Goal: Task Accomplishment & Management: Complete application form

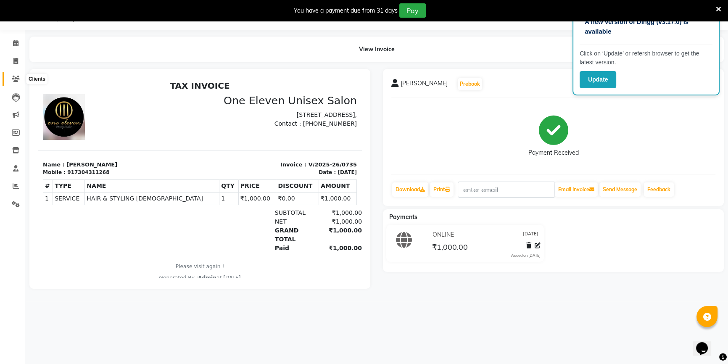
click at [18, 78] on icon at bounding box center [16, 79] width 8 height 6
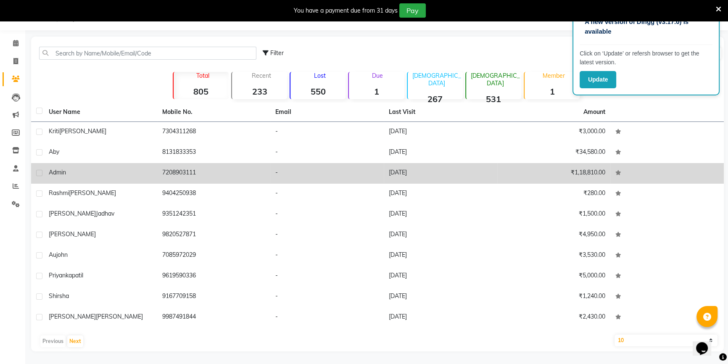
click at [93, 164] on td "Admin" at bounding box center [100, 173] width 113 height 21
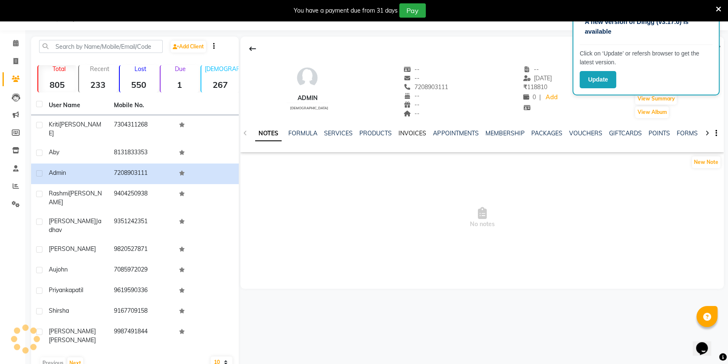
click at [403, 132] on link "INVOICES" at bounding box center [412, 133] width 28 height 8
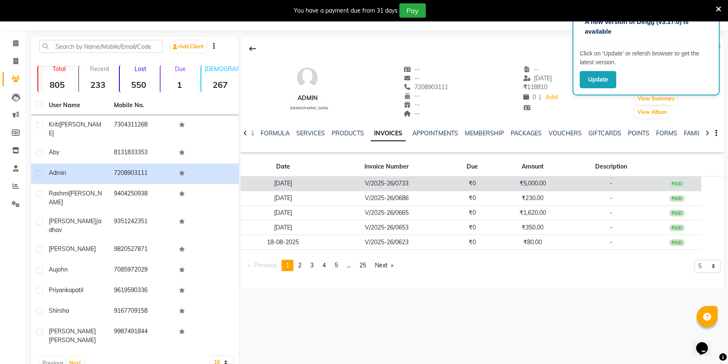
click at [336, 186] on td "V/2025-26/0733" at bounding box center [386, 184] width 123 height 15
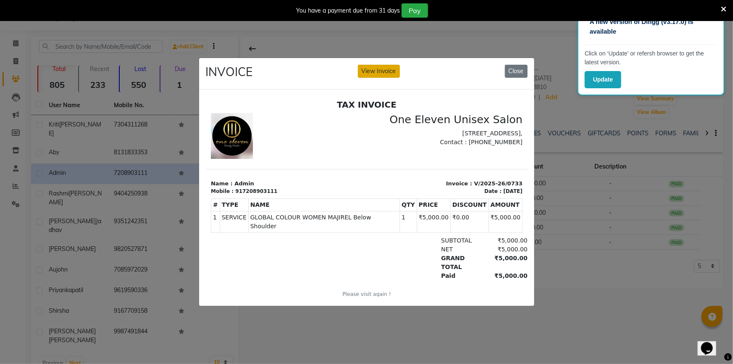
click at [385, 70] on button "View Invoice" at bounding box center [379, 71] width 42 height 13
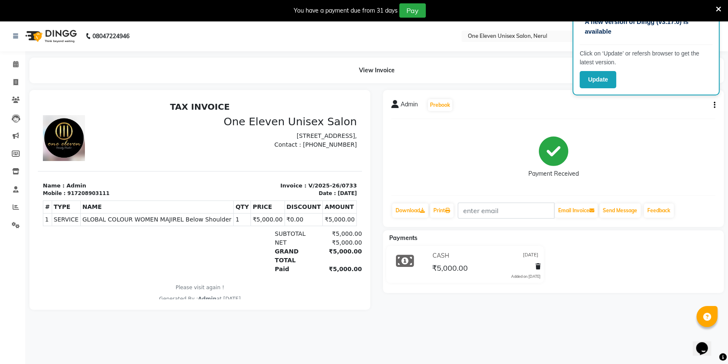
click at [714, 105] on icon "button" at bounding box center [715, 105] width 2 height 0
click at [687, 118] on div "Edit Invoice" at bounding box center [673, 115] width 58 height 11
select select "service"
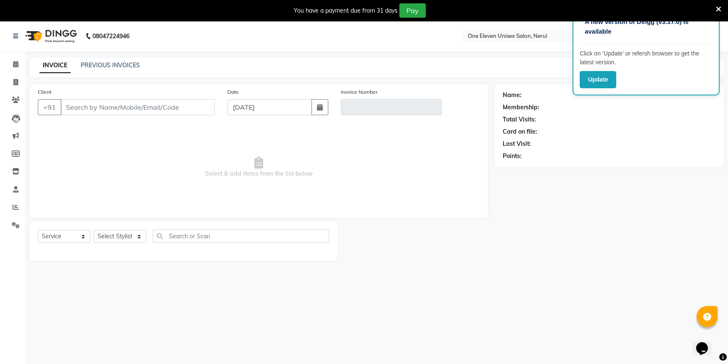
scroll to position [21, 0]
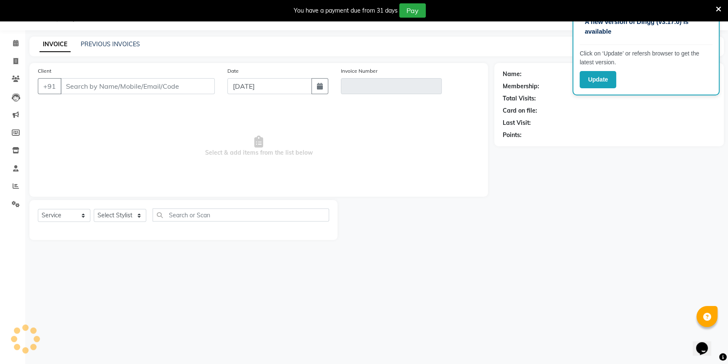
type input "7208903111"
type input "V/2025-26/0733"
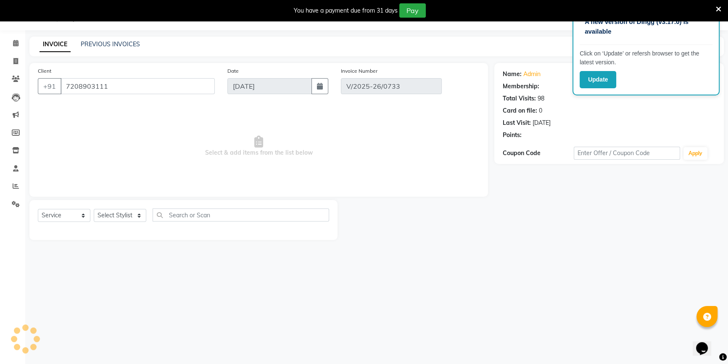
type input "[DATE]"
select select "select"
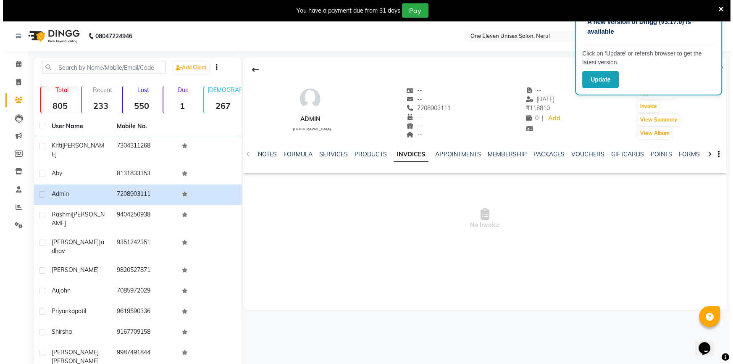
scroll to position [21, 0]
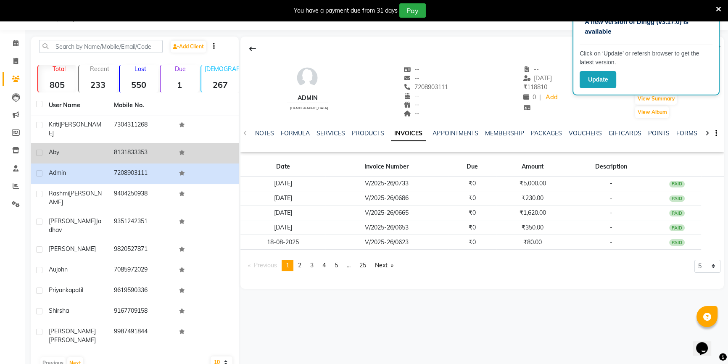
click at [67, 148] on div "aby" at bounding box center [76, 152] width 55 height 9
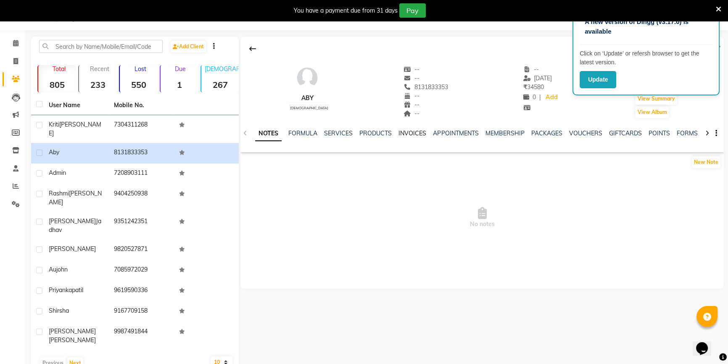
click at [409, 135] on link "INVOICES" at bounding box center [412, 133] width 28 height 8
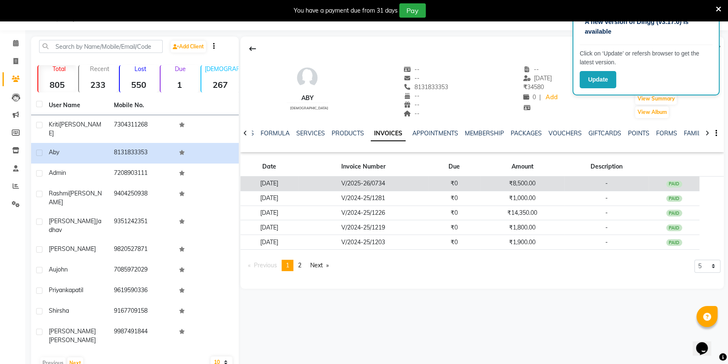
click at [346, 182] on td "V/2025-26/0734" at bounding box center [363, 184] width 130 height 15
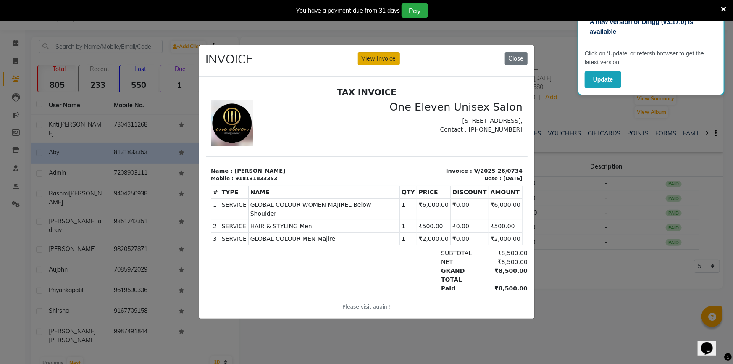
click at [389, 60] on button "View Invoice" at bounding box center [379, 58] width 42 height 13
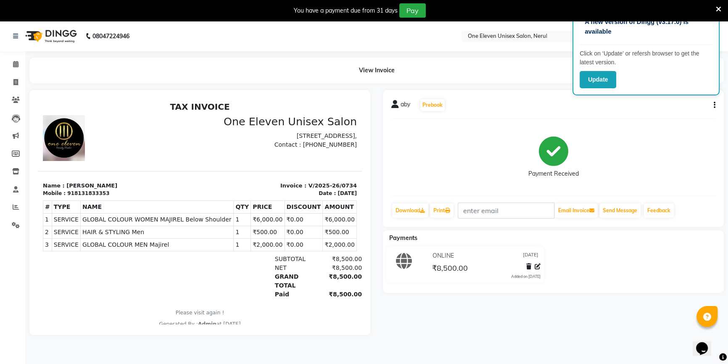
click at [714, 105] on icon "button" at bounding box center [715, 105] width 2 height 0
click at [686, 118] on div "Edit Invoice" at bounding box center [673, 115] width 58 height 11
select select "service"
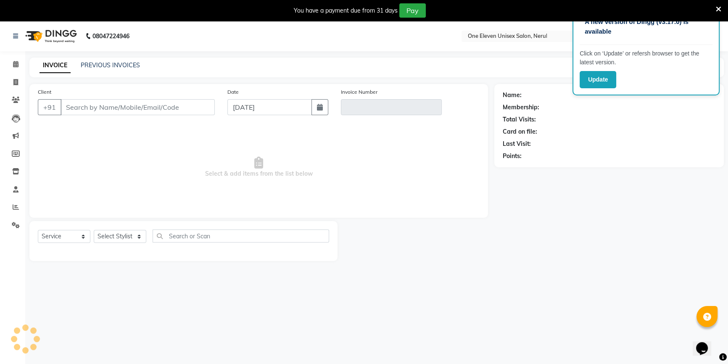
scroll to position [21, 0]
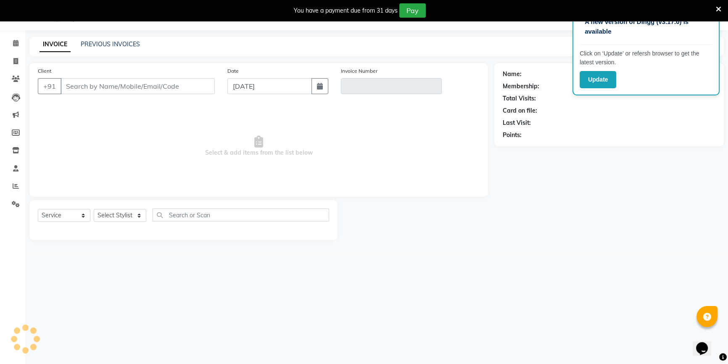
type input "8131833353"
type input "V/2025-26/0734"
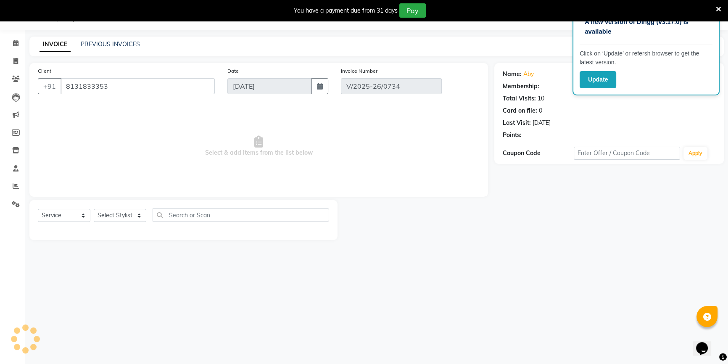
type input "[DATE]"
select select "select"
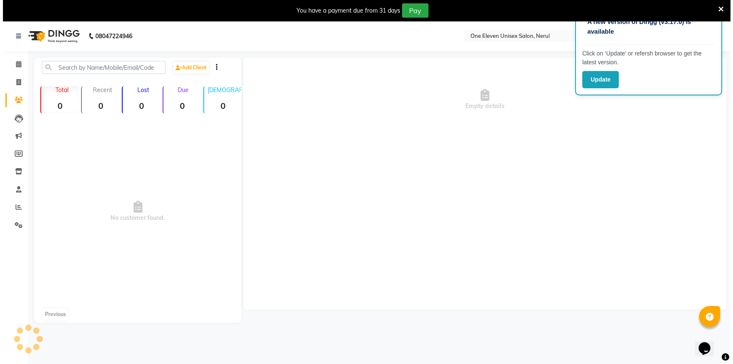
scroll to position [21, 0]
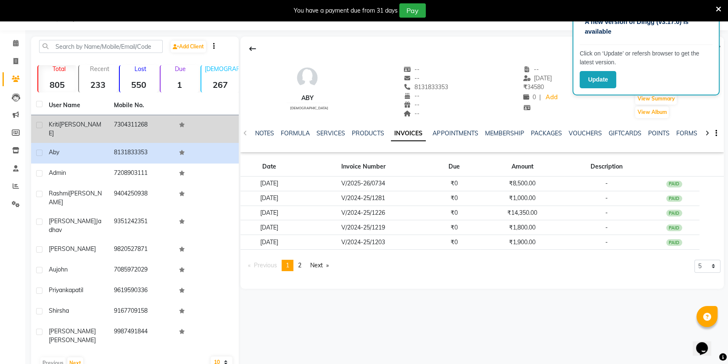
click at [90, 130] on td "[PERSON_NAME]" at bounding box center [76, 129] width 65 height 28
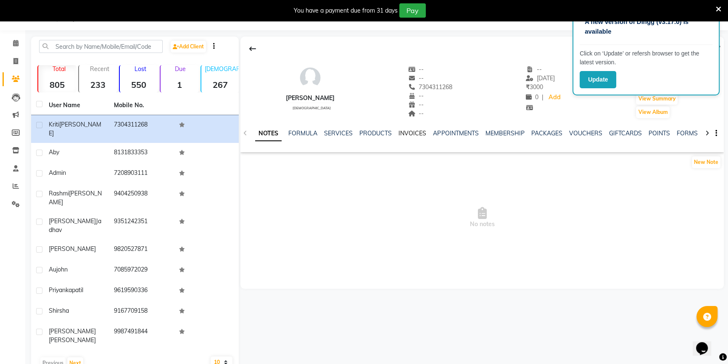
click at [411, 132] on link "INVOICES" at bounding box center [412, 133] width 28 height 8
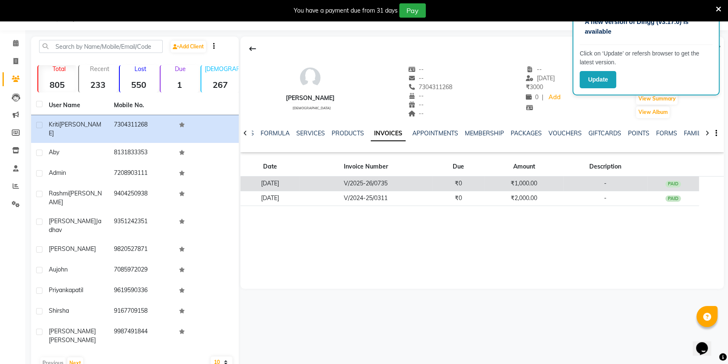
click at [287, 179] on td "[DATE]" at bounding box center [269, 184] width 59 height 15
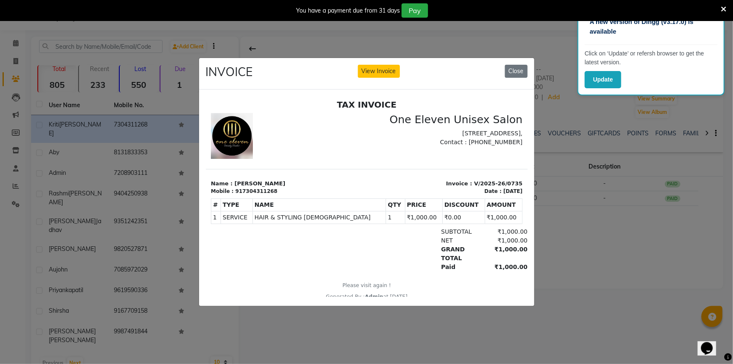
drag, startPoint x: 389, startPoint y: 67, endPoint x: 389, endPoint y: 76, distance: 8.4
click at [389, 76] on div "INVOICE View Invoice Close" at bounding box center [366, 74] width 335 height 32
click at [374, 70] on button "View Invoice" at bounding box center [379, 71] width 42 height 13
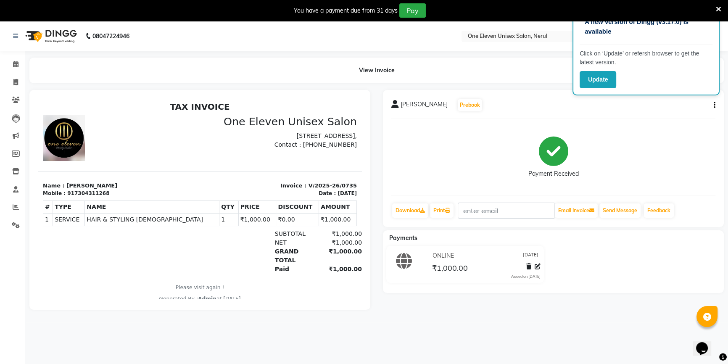
click at [711, 105] on button "button" at bounding box center [712, 105] width 5 height 9
click at [689, 119] on div "Edit Invoice" at bounding box center [673, 115] width 58 height 11
select select "service"
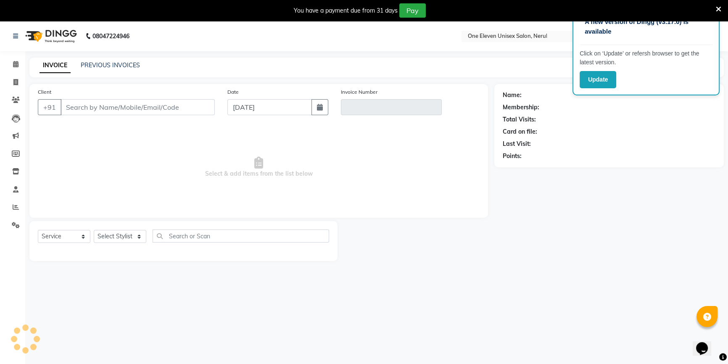
scroll to position [21, 0]
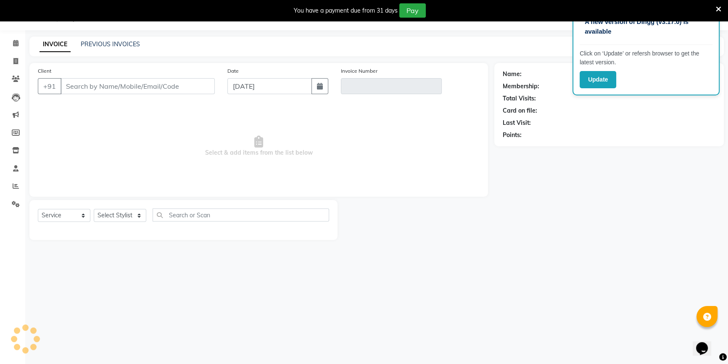
type input "7304311268"
type input "V/2025-26/0735"
type input "[DATE]"
select select "select"
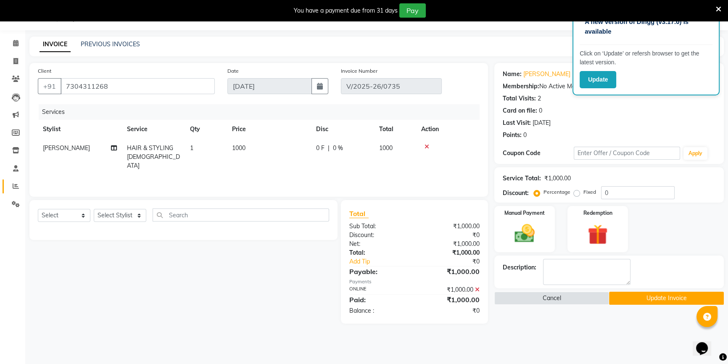
click at [9, 180] on link "Reports" at bounding box center [13, 186] width 20 height 14
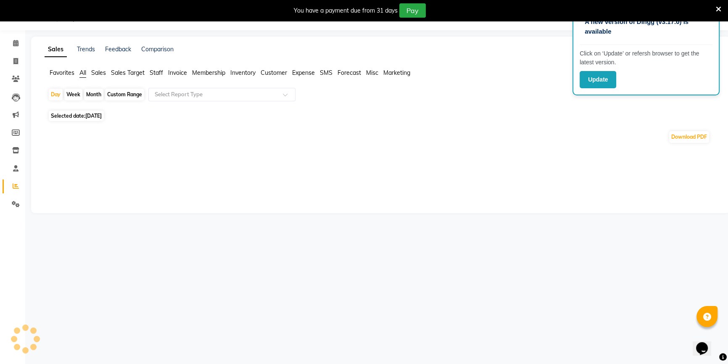
scroll to position [75, 0]
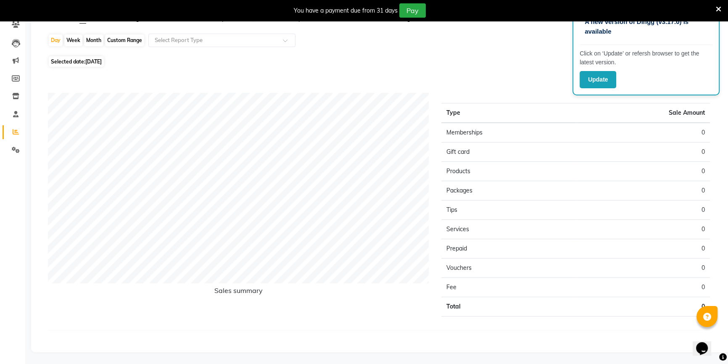
click at [92, 63] on span "[DATE]" at bounding box center [93, 61] width 16 height 6
select select "9"
select select "2025"
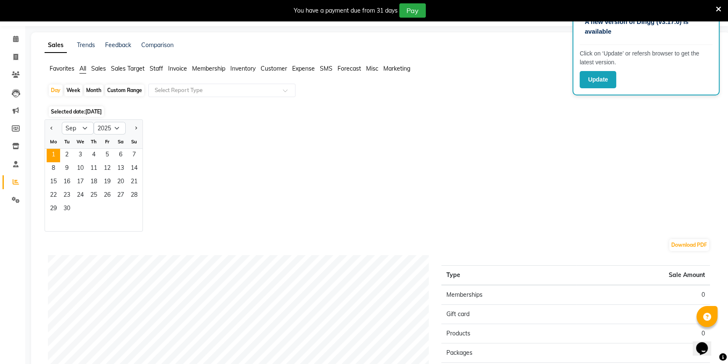
scroll to position [187, 0]
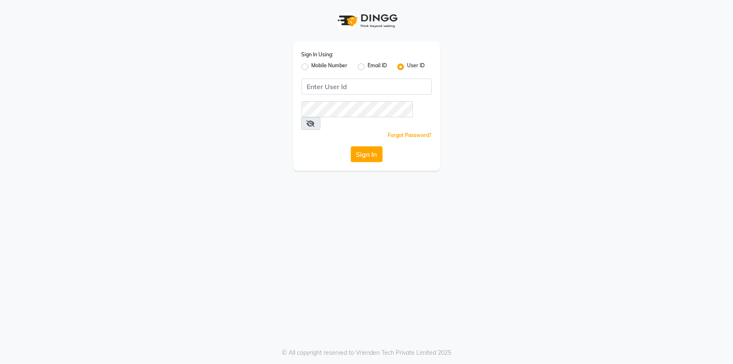
click at [324, 77] on div "Sign In Using: Mobile Number Email ID User ID Remember me Forgot Password? Sign…" at bounding box center [366, 106] width 147 height 129
click at [318, 98] on div "Sign In Using: Mobile Number Email ID User ID Remember me Forgot Password? Sign…" at bounding box center [366, 106] width 147 height 129
click at [306, 88] on input "Username" at bounding box center [367, 87] width 130 height 16
type input "ONEELEVEN"
drag, startPoint x: 370, startPoint y: 85, endPoint x: 277, endPoint y: 90, distance: 93.4
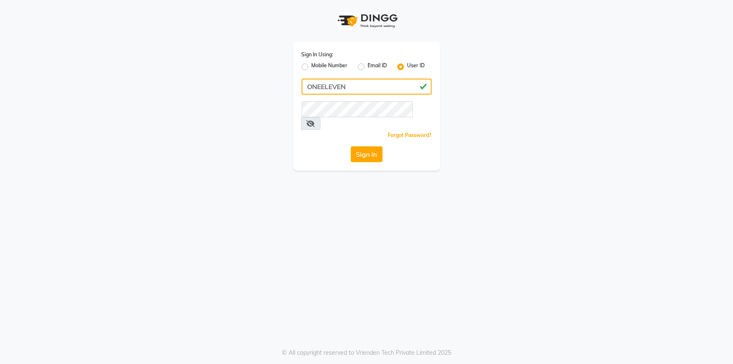
click at [277, 90] on div "Sign In Using: Mobile Number Email ID User ID ONEELEVEN Remember me Forgot Pass…" at bounding box center [366, 85] width 479 height 171
type input "oneeleven"
click at [373, 148] on button "Sign In" at bounding box center [367, 154] width 32 height 16
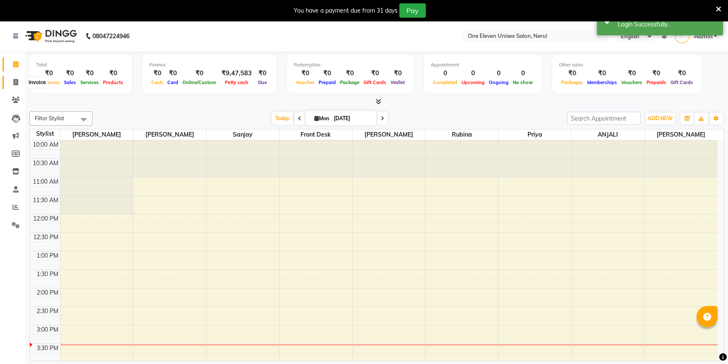
click at [10, 80] on span at bounding box center [15, 83] width 15 height 10
select select "6362"
select select "service"
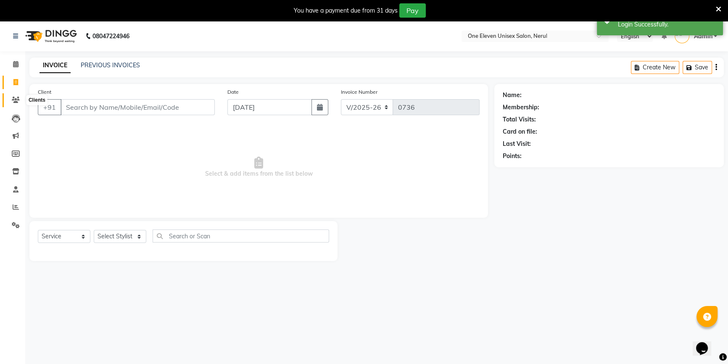
click at [12, 100] on icon at bounding box center [16, 100] width 8 height 6
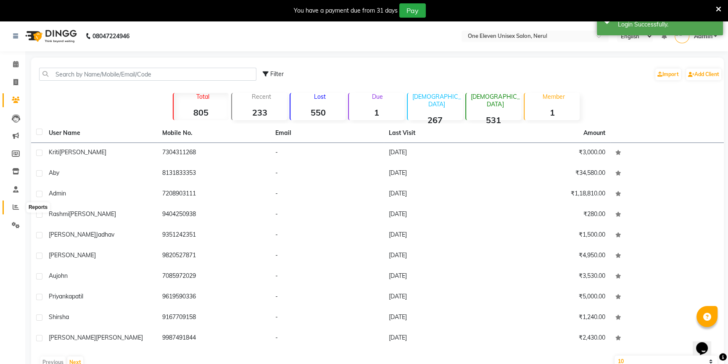
click at [21, 205] on span at bounding box center [15, 208] width 15 height 10
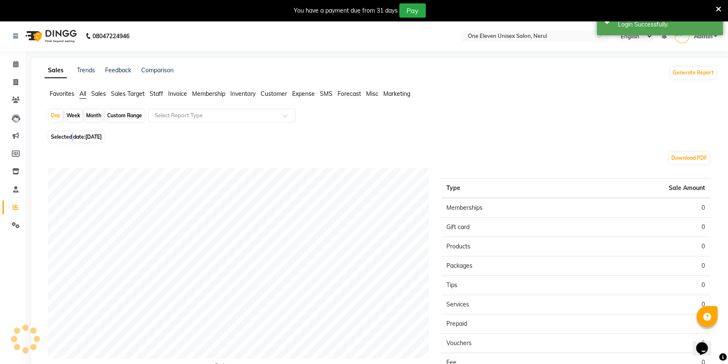
click at [72, 137] on span "Selected date: 01-09-2025" at bounding box center [76, 137] width 55 height 11
select select "9"
select select "2025"
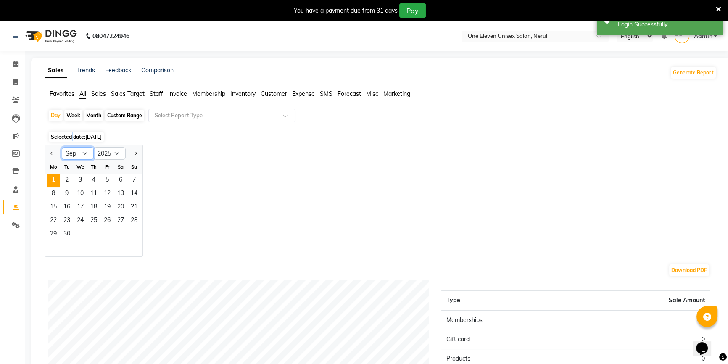
click at [77, 152] on select "Jan Feb Mar Apr May Jun Jul Aug Sep Oct Nov Dec" at bounding box center [78, 153] width 32 height 13
select select "8"
click at [62, 147] on select "Jan Feb Mar Apr May Jun Jul Aug Sep Oct Nov Dec" at bounding box center [78, 153] width 32 height 13
click at [122, 150] on select "2015 2016 2017 2018 2019 2020 2021 2022 2023 2024 2025 2026 2027 2028 2029 2030…" at bounding box center [110, 153] width 32 height 13
click at [159, 234] on div "Jan Feb Mar Apr May Jun Jul Aug Sep Oct Nov Dec 2015 2016 2017 2018 2019 2020 2…" at bounding box center [381, 201] width 672 height 112
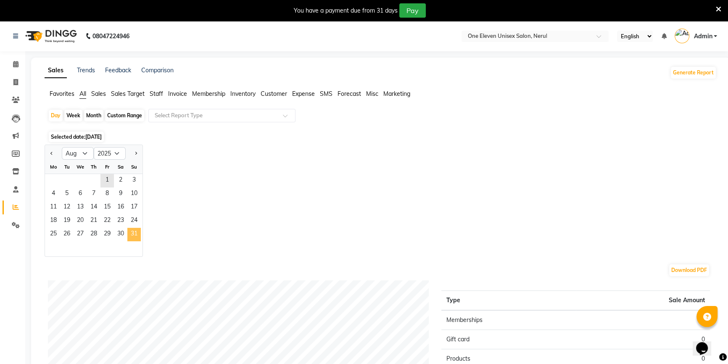
click at [134, 232] on span "31" at bounding box center [133, 234] width 13 height 13
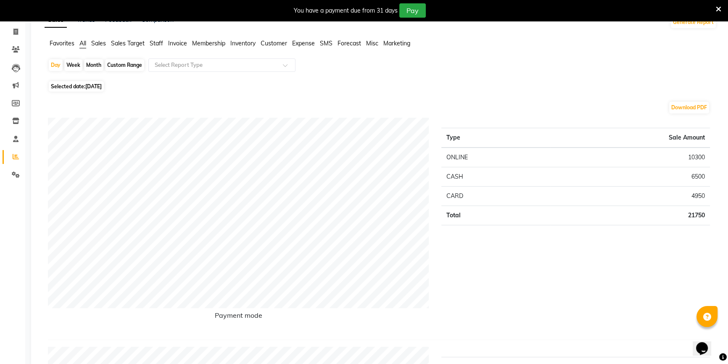
scroll to position [13, 0]
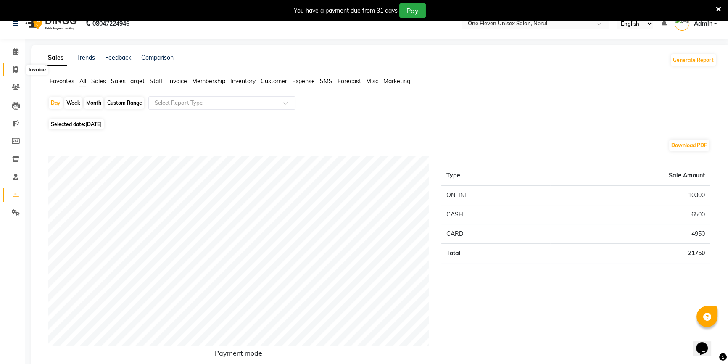
click at [14, 73] on span at bounding box center [15, 70] width 15 height 10
select select "6362"
select select "service"
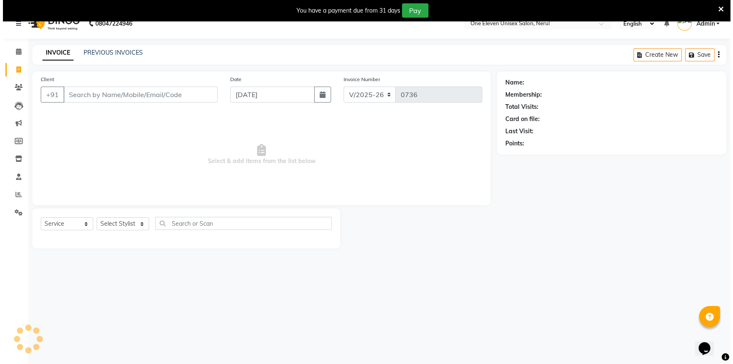
scroll to position [21, 0]
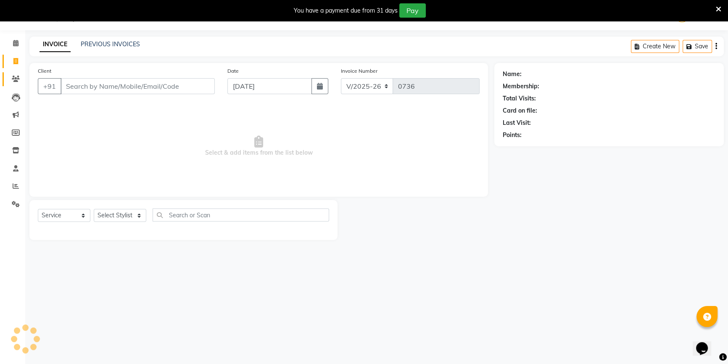
click at [13, 72] on link "Clients" at bounding box center [13, 79] width 20 height 14
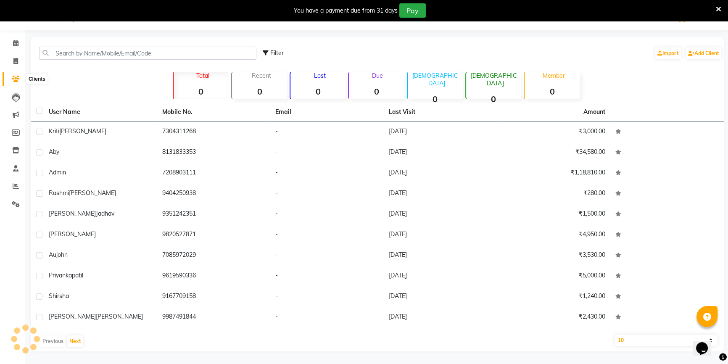
click at [13, 77] on icon at bounding box center [16, 79] width 8 height 6
click at [14, 59] on icon at bounding box center [15, 61] width 5 height 6
select select "6362"
select select "service"
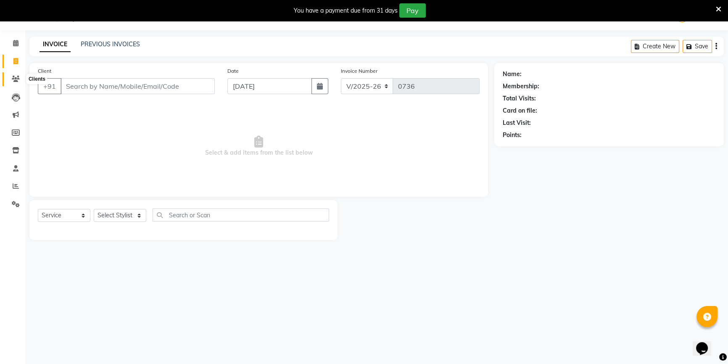
click at [15, 78] on icon at bounding box center [16, 79] width 8 height 6
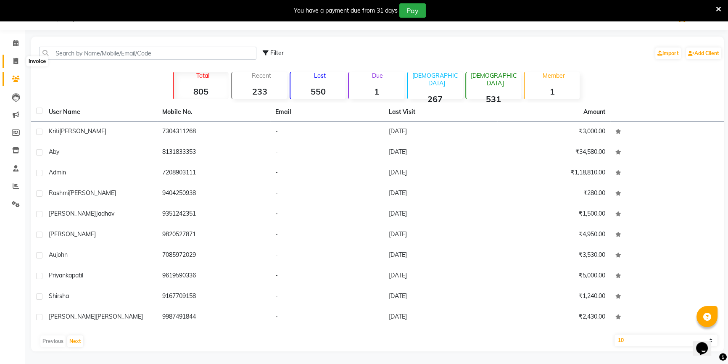
click at [14, 60] on icon at bounding box center [15, 61] width 5 height 6
select select "6362"
select select "service"
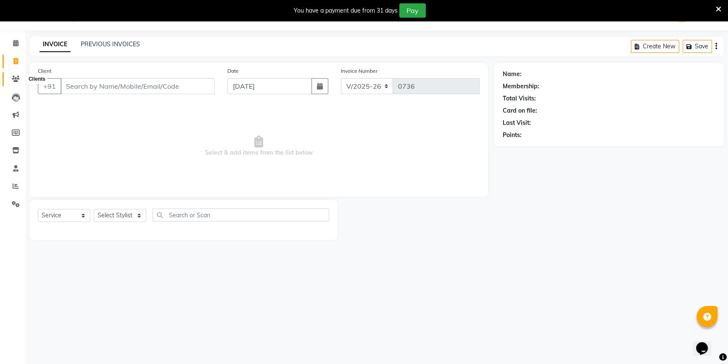
click at [17, 79] on icon at bounding box center [16, 79] width 8 height 6
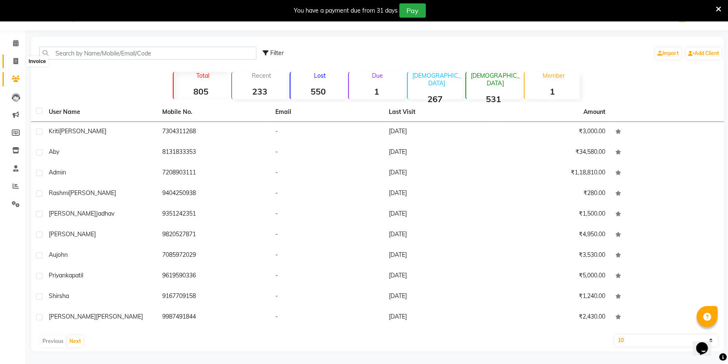
click at [11, 64] on span at bounding box center [15, 62] width 15 height 10
select select "service"
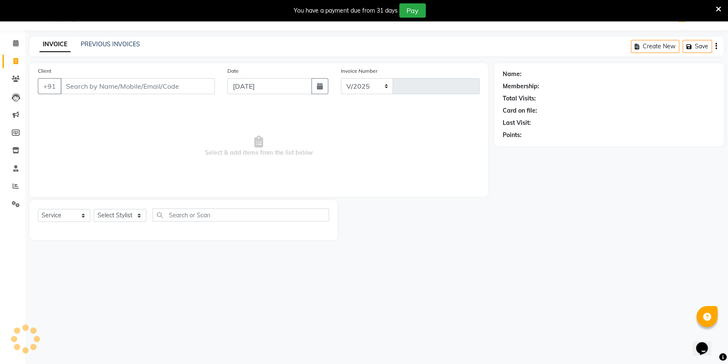
select select "6362"
type input "0736"
click at [82, 89] on input "Client" at bounding box center [138, 86] width 154 height 16
click at [95, 83] on input "Client" at bounding box center [138, 86] width 154 height 16
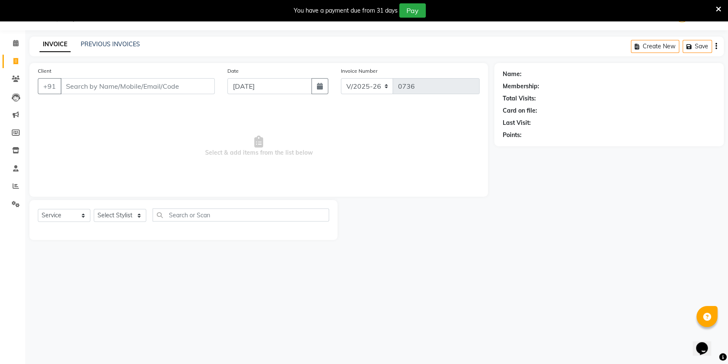
click at [95, 83] on input "Client" at bounding box center [138, 86] width 154 height 16
type input "9718272688"
click at [185, 88] on span "Add Client" at bounding box center [193, 86] width 33 height 8
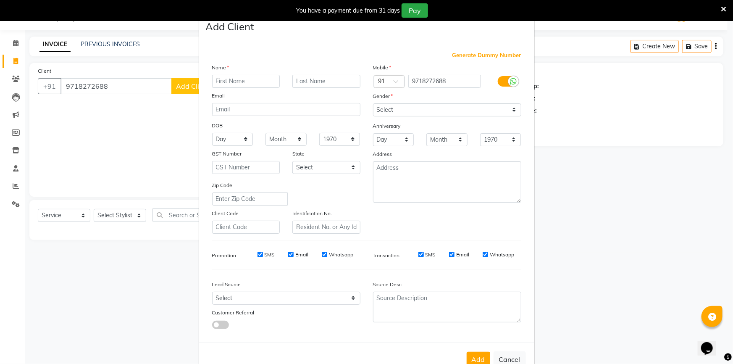
click at [248, 79] on input "text" at bounding box center [246, 81] width 68 height 13
type input "sukhman"
click at [311, 84] on input "text" at bounding box center [327, 81] width 68 height 13
type input "dhingra"
click at [414, 108] on select "Select Male Female Other Prefer Not To Say" at bounding box center [447, 109] width 148 height 13
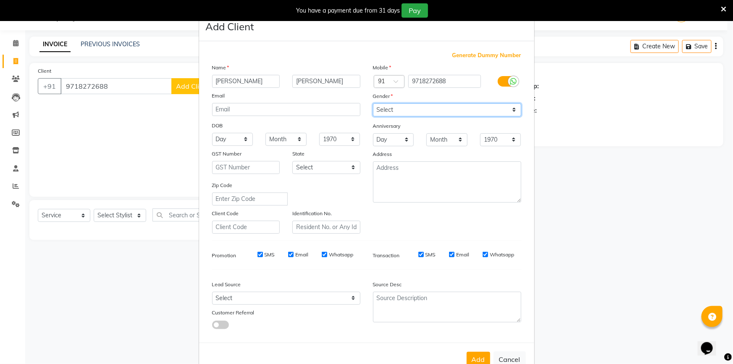
select select "[DEMOGRAPHIC_DATA]"
click at [373, 103] on select "Select Male Female Other Prefer Not To Say" at bounding box center [447, 109] width 148 height 13
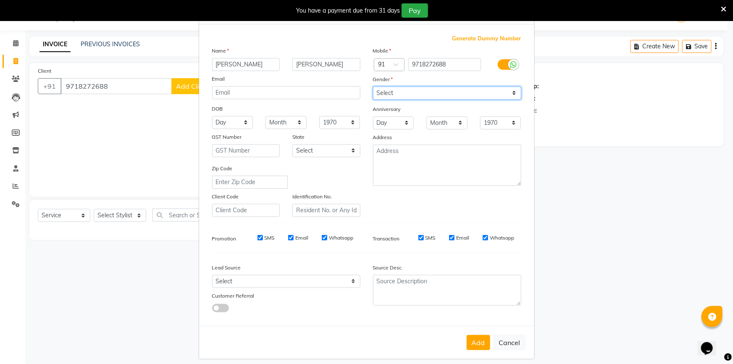
scroll to position [26, 0]
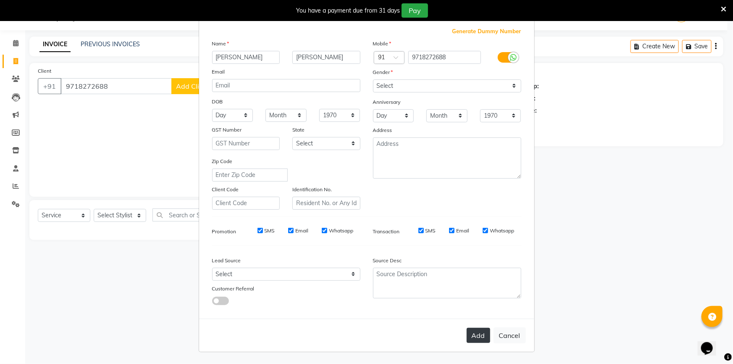
click at [477, 335] on button "Add" at bounding box center [479, 335] width 24 height 15
select select
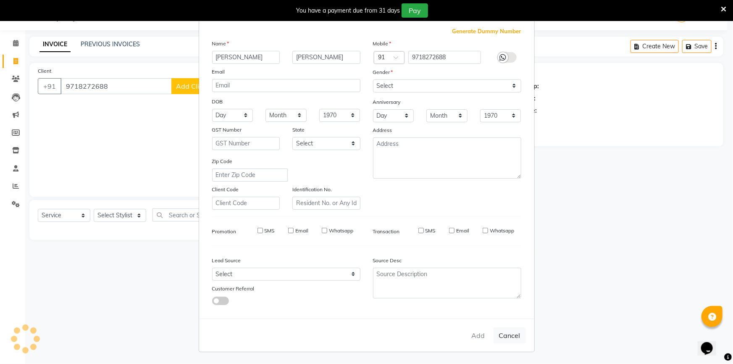
select select
checkbox input "false"
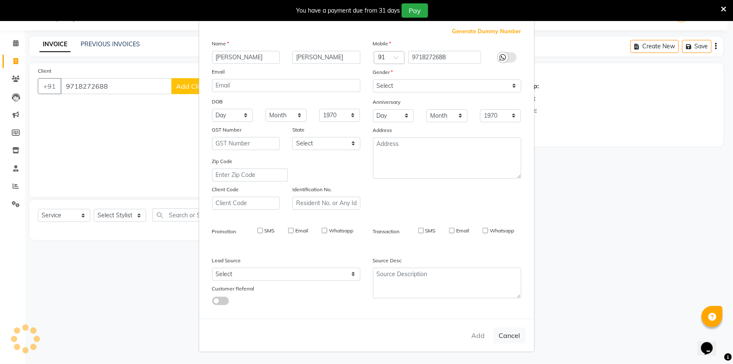
checkbox input "false"
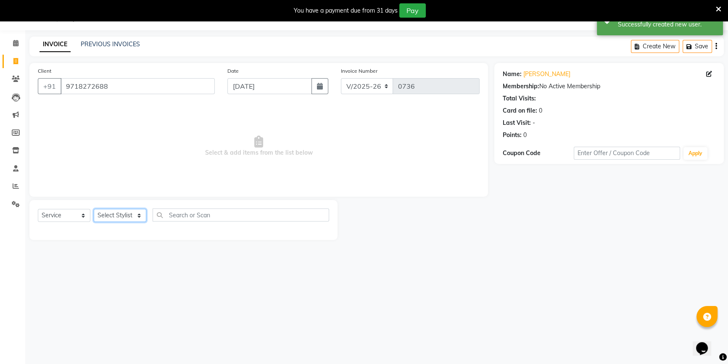
click at [117, 217] on select "Select Stylist ANJALI bobby front desk Geetanjali nilofar priya rohit sharma ru…" at bounding box center [120, 215] width 53 height 13
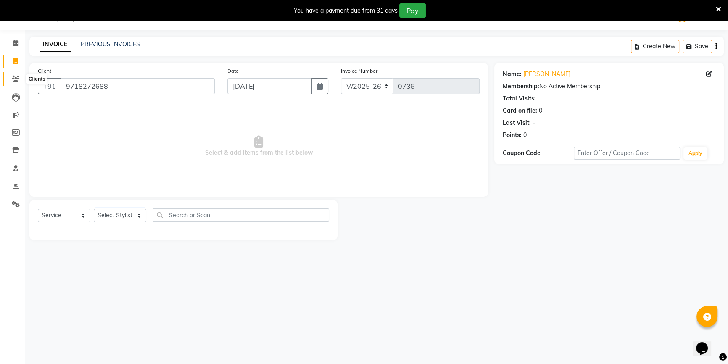
click at [14, 75] on span at bounding box center [15, 79] width 15 height 10
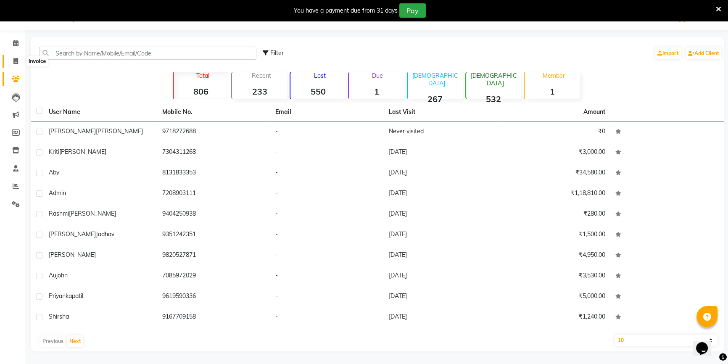
click at [16, 62] on icon at bounding box center [15, 61] width 5 height 6
select select "service"
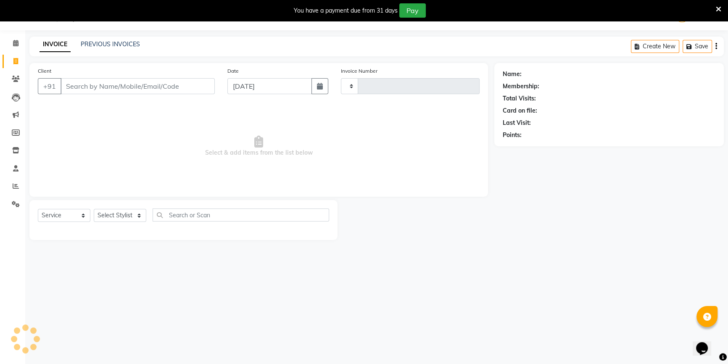
type input "0736"
select select "6362"
click at [11, 80] on span at bounding box center [15, 79] width 15 height 10
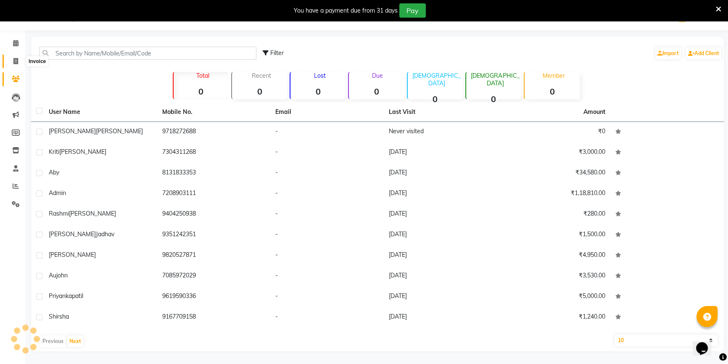
click at [13, 64] on icon at bounding box center [15, 61] width 5 height 6
select select "service"
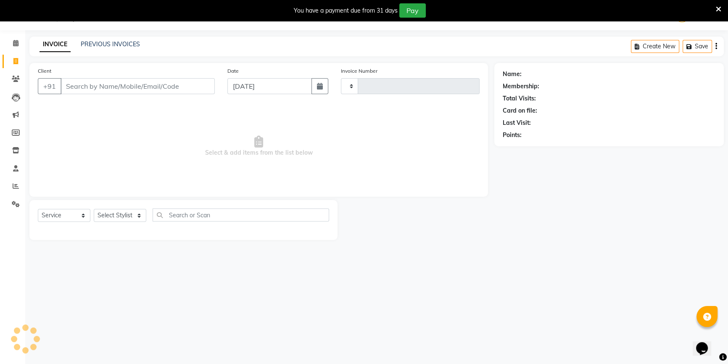
type input "0736"
select select "6362"
click at [122, 220] on select "Select Stylist ANJALI bobby front desk Geetanjali nilofar priya rohit sharma ru…" at bounding box center [120, 215] width 53 height 13
select select "50322"
click at [94, 209] on select "Select Stylist ANJALI bobby front desk Geetanjali nilofar priya rohit sharma ru…" at bounding box center [120, 215] width 53 height 13
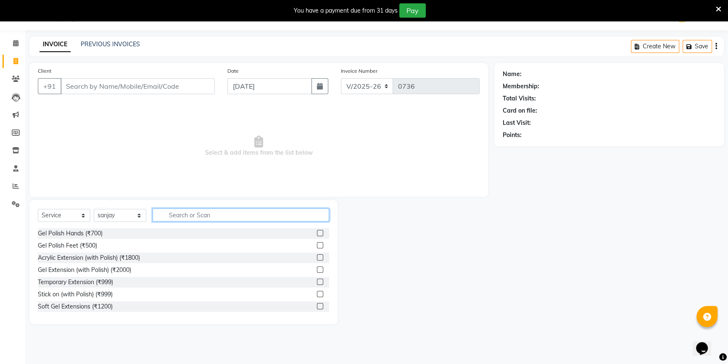
click at [164, 219] on input "text" at bounding box center [241, 214] width 177 height 13
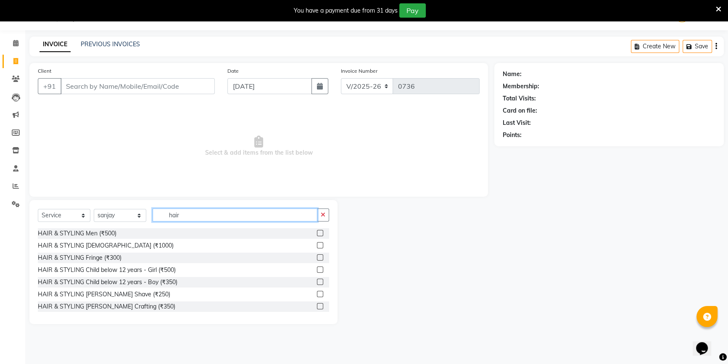
type input "hair"
click at [317, 267] on label at bounding box center [320, 269] width 6 height 6
click at [317, 267] on input "checkbox" at bounding box center [319, 269] width 5 height 5
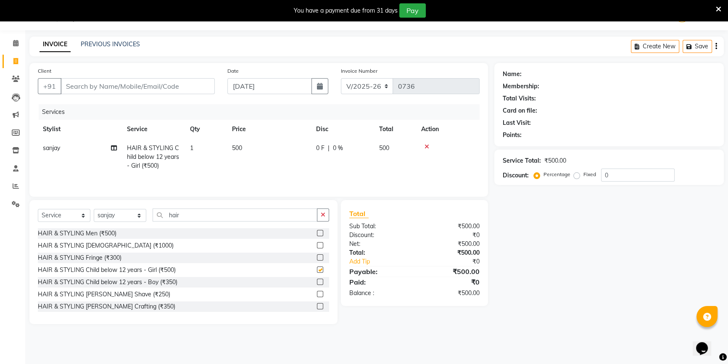
click at [317, 269] on label at bounding box center [320, 269] width 6 height 6
click at [317, 269] on input "checkbox" at bounding box center [319, 269] width 5 height 5
click at [317, 269] on label at bounding box center [320, 269] width 6 height 6
click at [317, 269] on input "checkbox" at bounding box center [319, 269] width 5 height 5
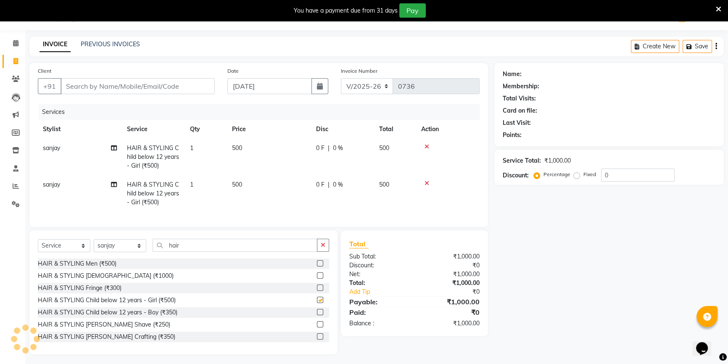
checkbox input "false"
click at [158, 91] on input "Client" at bounding box center [138, 86] width 154 height 16
click at [153, 87] on input "Client" at bounding box center [138, 86] width 154 height 16
click at [95, 90] on input "Client" at bounding box center [138, 86] width 154 height 16
type input "7033436296"
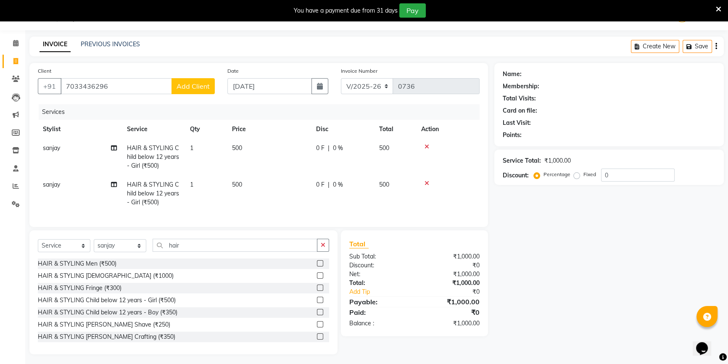
click at [205, 86] on span "Add Client" at bounding box center [193, 86] width 33 height 8
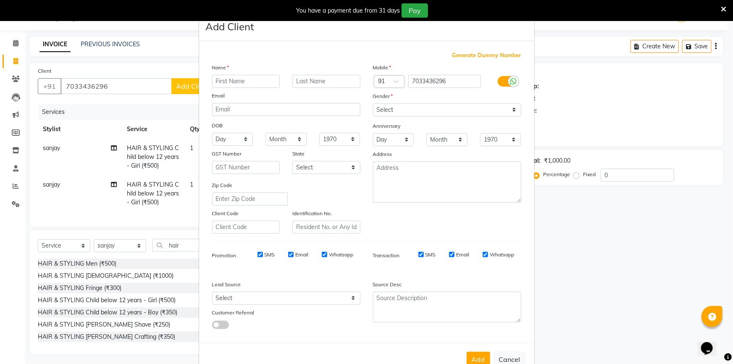
click at [235, 82] on input "text" at bounding box center [246, 81] width 68 height 13
type input "babita"
click at [394, 105] on select "Select Male Female Other Prefer Not To Say" at bounding box center [447, 109] width 148 height 13
select select "[DEMOGRAPHIC_DATA]"
click at [373, 103] on select "Select Male Female Other Prefer Not To Say" at bounding box center [447, 109] width 148 height 13
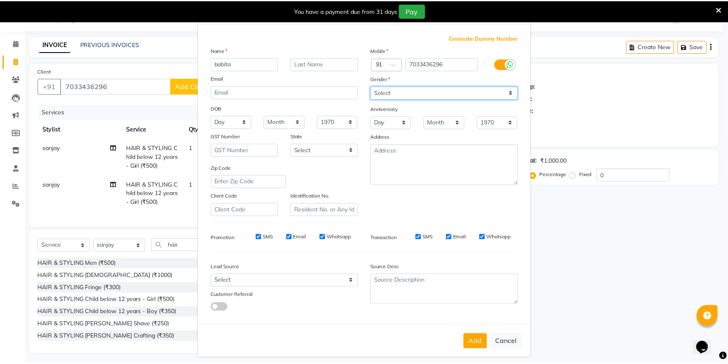
scroll to position [26, 0]
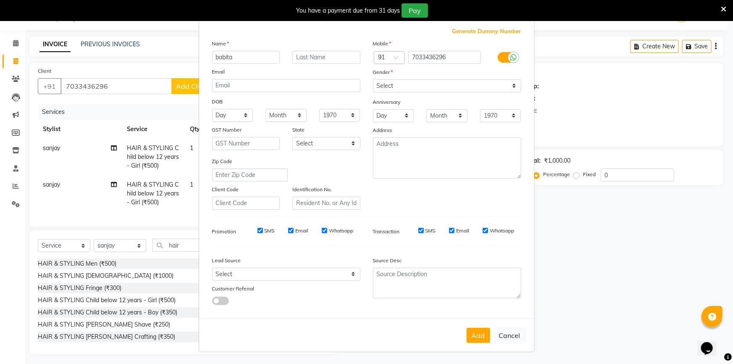
drag, startPoint x: 467, startPoint y: 335, endPoint x: 481, endPoint y: 339, distance: 13.9
click at [478, 339] on button "Add" at bounding box center [479, 335] width 24 height 15
select select
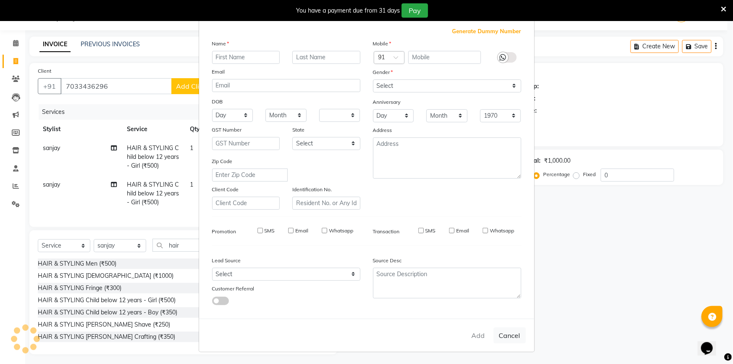
select select
checkbox input "false"
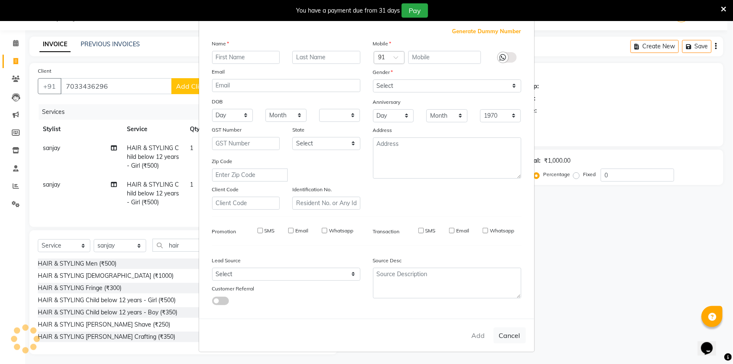
checkbox input "false"
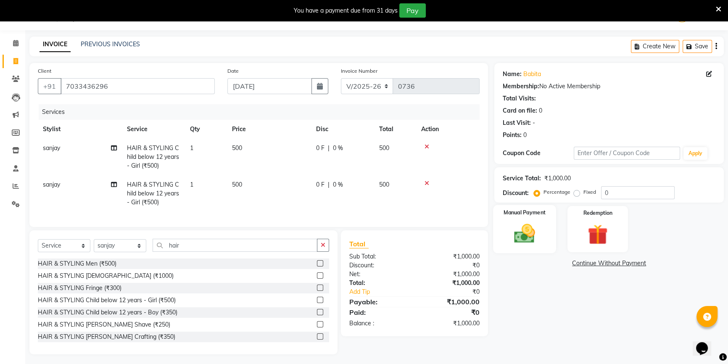
click at [527, 239] on img at bounding box center [525, 234] width 34 height 24
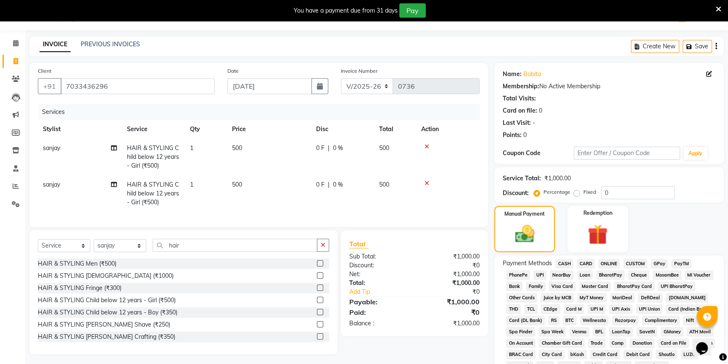
click at [564, 264] on span "CASH" at bounding box center [564, 264] width 18 height 10
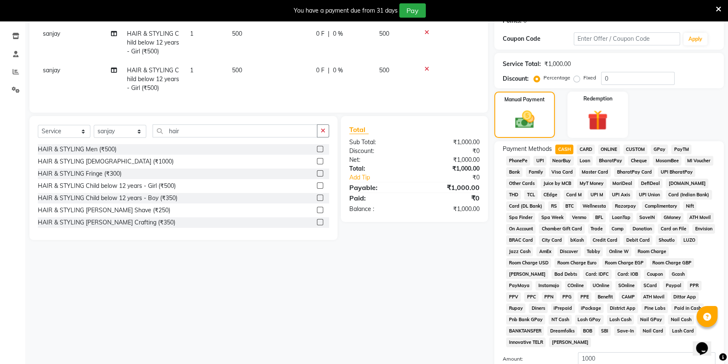
scroll to position [229, 0]
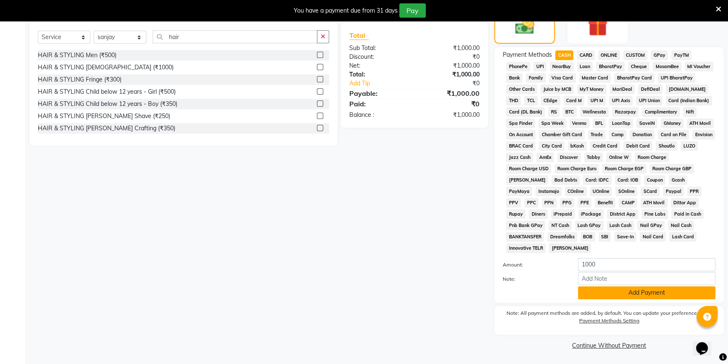
click at [609, 290] on button "Add Payment" at bounding box center [646, 292] width 137 height 13
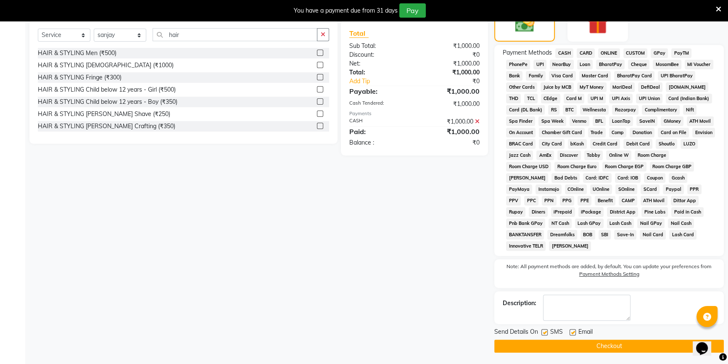
scroll to position [232, 0]
click at [572, 347] on button "Checkout" at bounding box center [608, 345] width 229 height 13
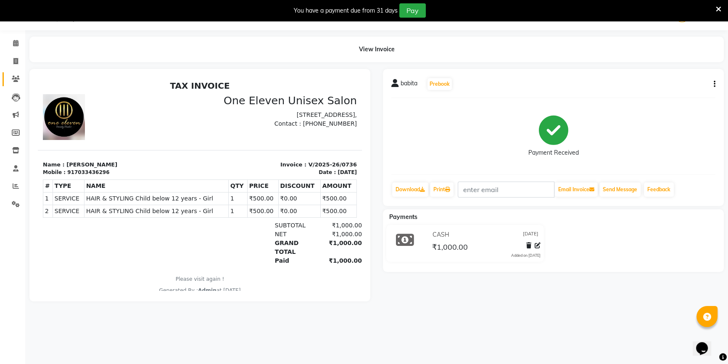
click at [12, 84] on link "Clients" at bounding box center [13, 79] width 20 height 14
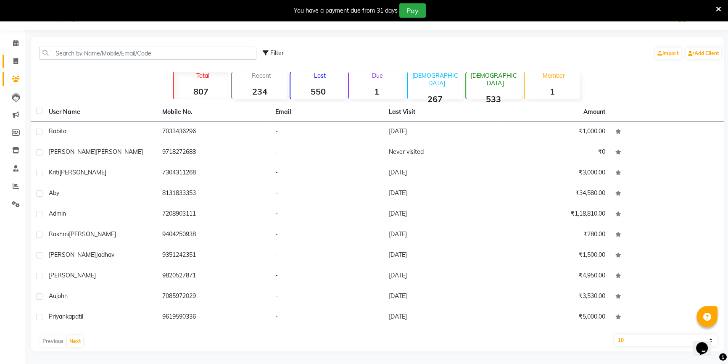
click at [15, 65] on span at bounding box center [15, 62] width 15 height 10
select select "service"
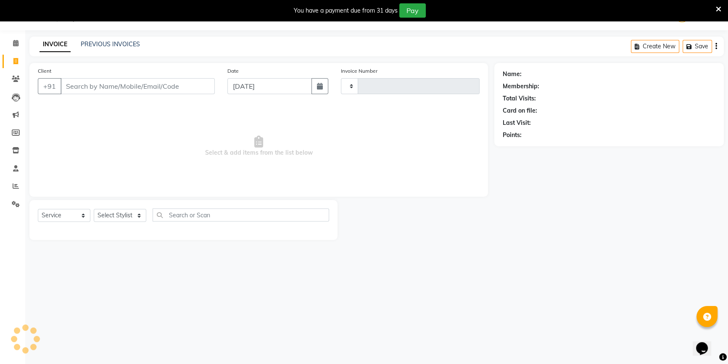
type input "0737"
select select "6362"
click at [14, 189] on icon at bounding box center [16, 186] width 6 height 6
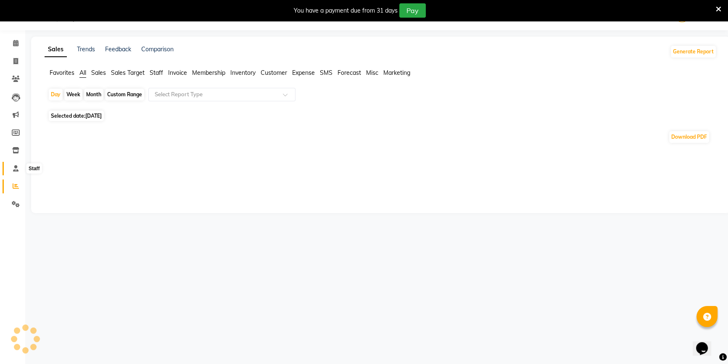
click at [11, 172] on span at bounding box center [15, 169] width 15 height 10
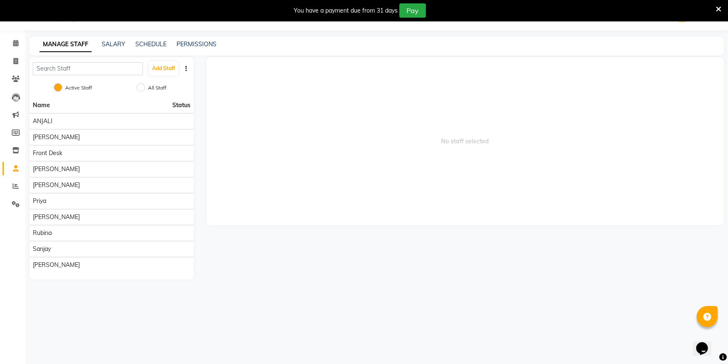
click at [15, 170] on icon at bounding box center [15, 168] width 5 height 6
click at [164, 69] on button "Add Staff" at bounding box center [163, 68] width 29 height 14
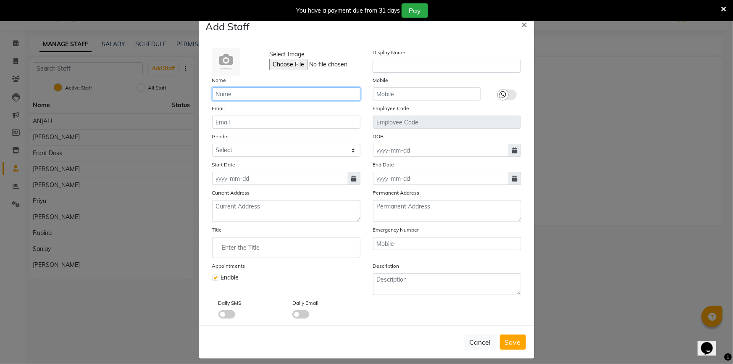
click at [250, 92] on input "text" at bounding box center [286, 93] width 148 height 13
click at [233, 93] on input "urmila" at bounding box center [286, 93] width 148 height 13
type input "urmila"
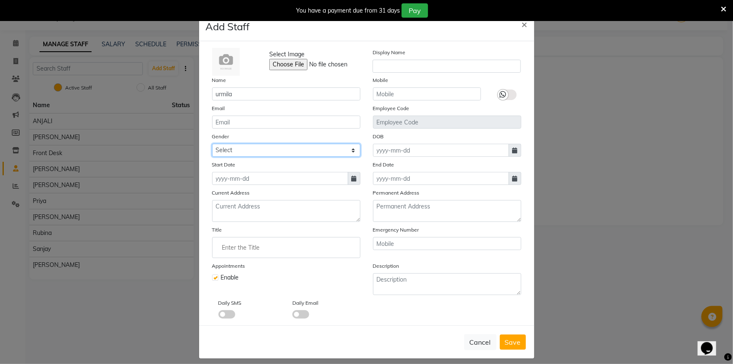
click at [286, 154] on select "Select Male Female Other Prefer Not To Say" at bounding box center [286, 150] width 148 height 13
select select "[DEMOGRAPHIC_DATA]"
click at [212, 144] on select "Select Male Female Other Prefer Not To Say" at bounding box center [286, 150] width 148 height 13
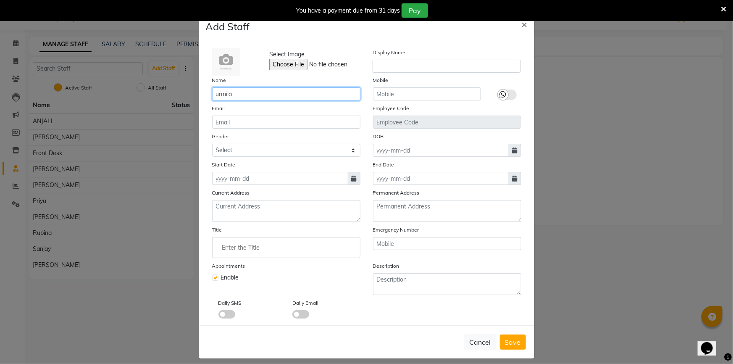
click at [243, 95] on input "urmila" at bounding box center [286, 93] width 148 height 13
click at [507, 344] on span "Save" at bounding box center [513, 342] width 16 height 8
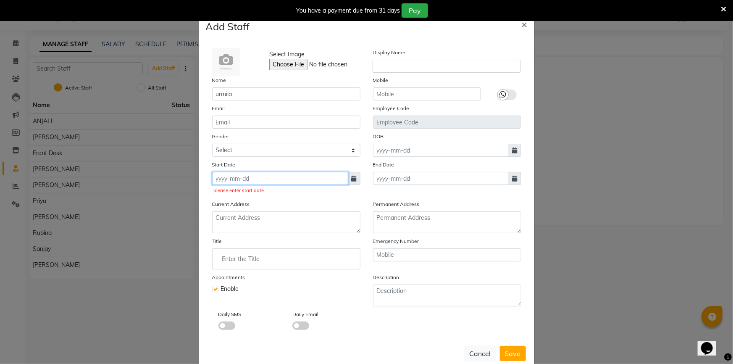
click at [266, 180] on input at bounding box center [280, 178] width 136 height 13
select select "9"
select select "2025"
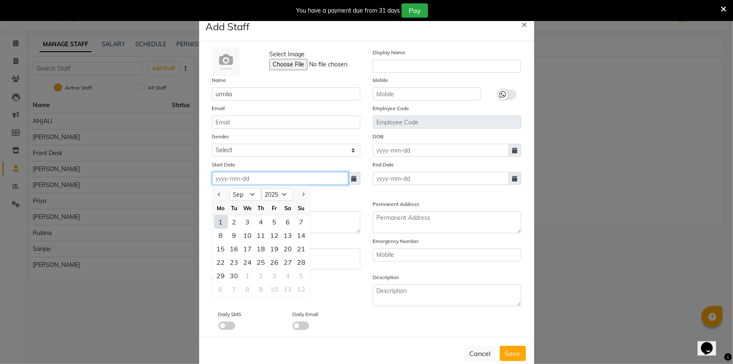
click at [266, 180] on input at bounding box center [280, 178] width 136 height 13
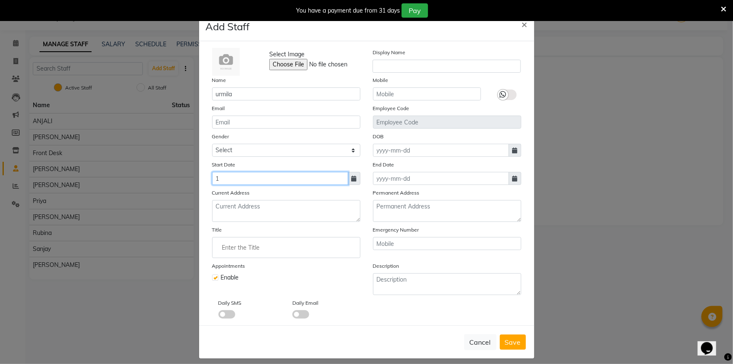
type input "1"
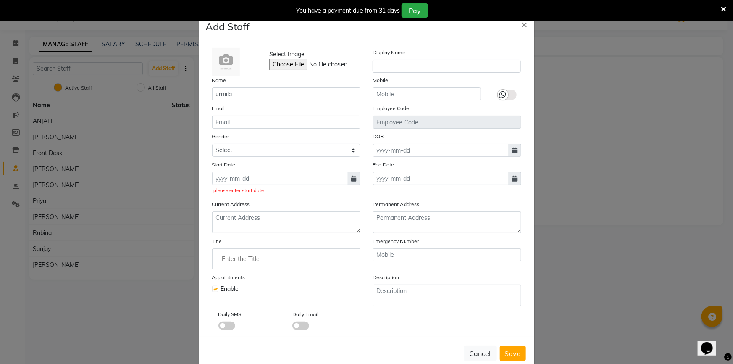
click at [352, 182] on icon at bounding box center [354, 179] width 5 height 6
select select "9"
select select "2025"
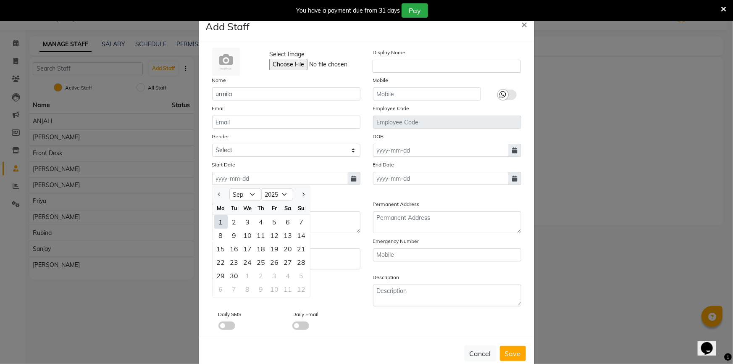
click at [216, 224] on div "1" at bounding box center [220, 221] width 13 height 13
type input "[DATE]"
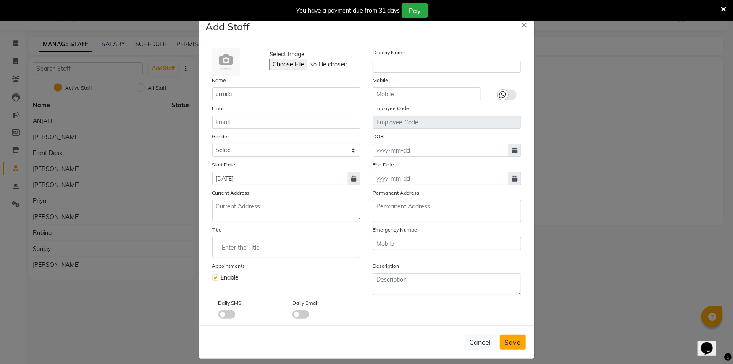
click at [510, 344] on span "Save" at bounding box center [513, 342] width 16 height 8
select select
checkbox input "false"
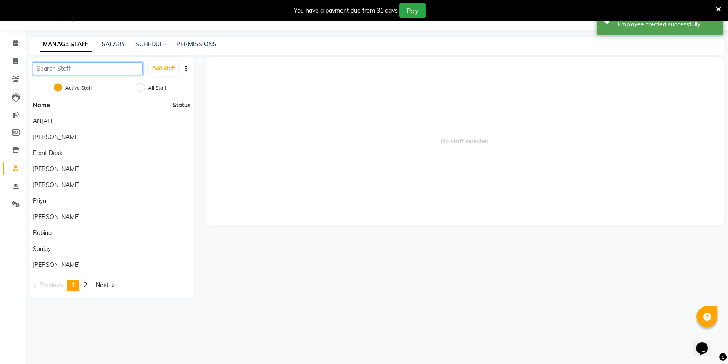
click at [97, 74] on input "text" at bounding box center [88, 68] width 110 height 13
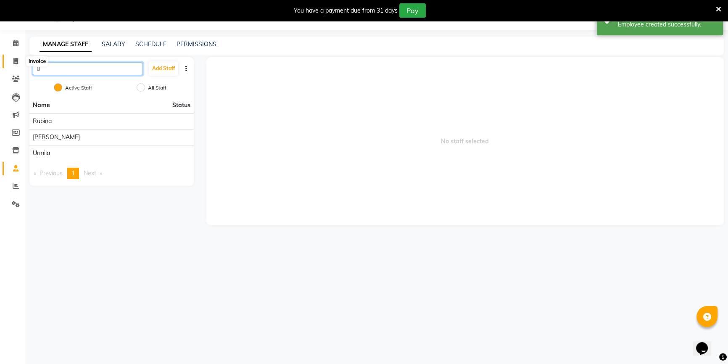
type input "u"
click at [12, 64] on span at bounding box center [15, 62] width 15 height 10
select select "service"
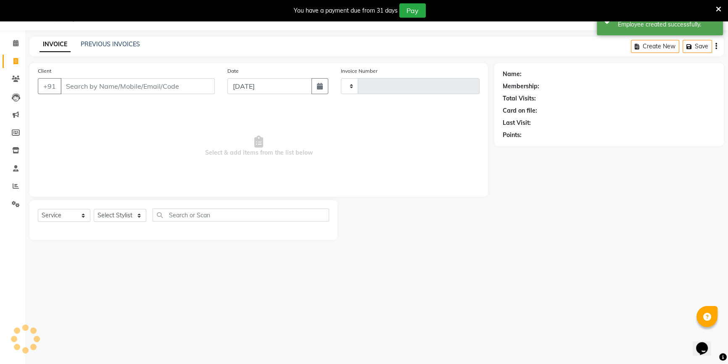
type input "0737"
select select "6362"
click at [14, 78] on icon at bounding box center [16, 79] width 8 height 6
